Goal: Task Accomplishment & Management: Use online tool/utility

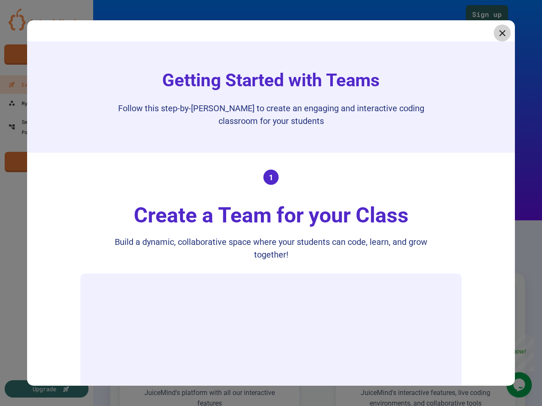
click at [271, 203] on div "Create a Team for your Class" at bounding box center [271, 216] width 292 height 32
click at [499, 33] on icon at bounding box center [502, 33] width 6 height 6
